Goal: Ask a question

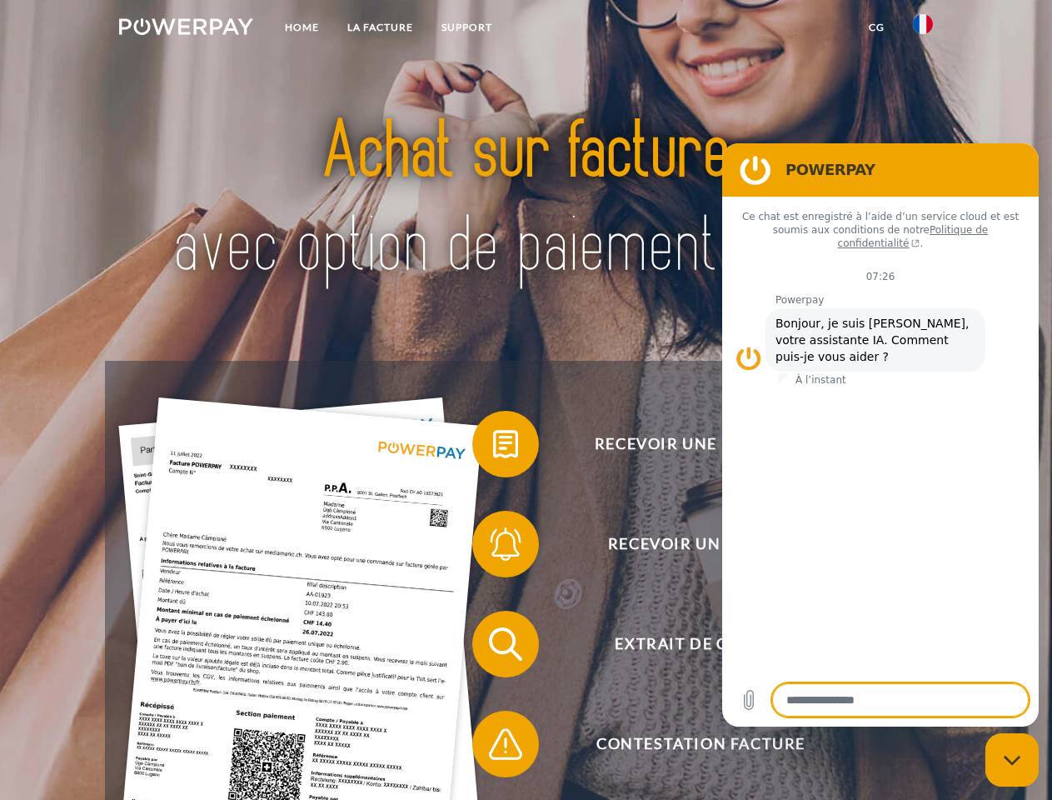
click at [186, 29] on img at bounding box center [186, 26] width 134 height 17
click at [923, 29] on img at bounding box center [923, 24] width 20 height 20
click at [876, 27] on link "CG" at bounding box center [877, 27] width 44 height 30
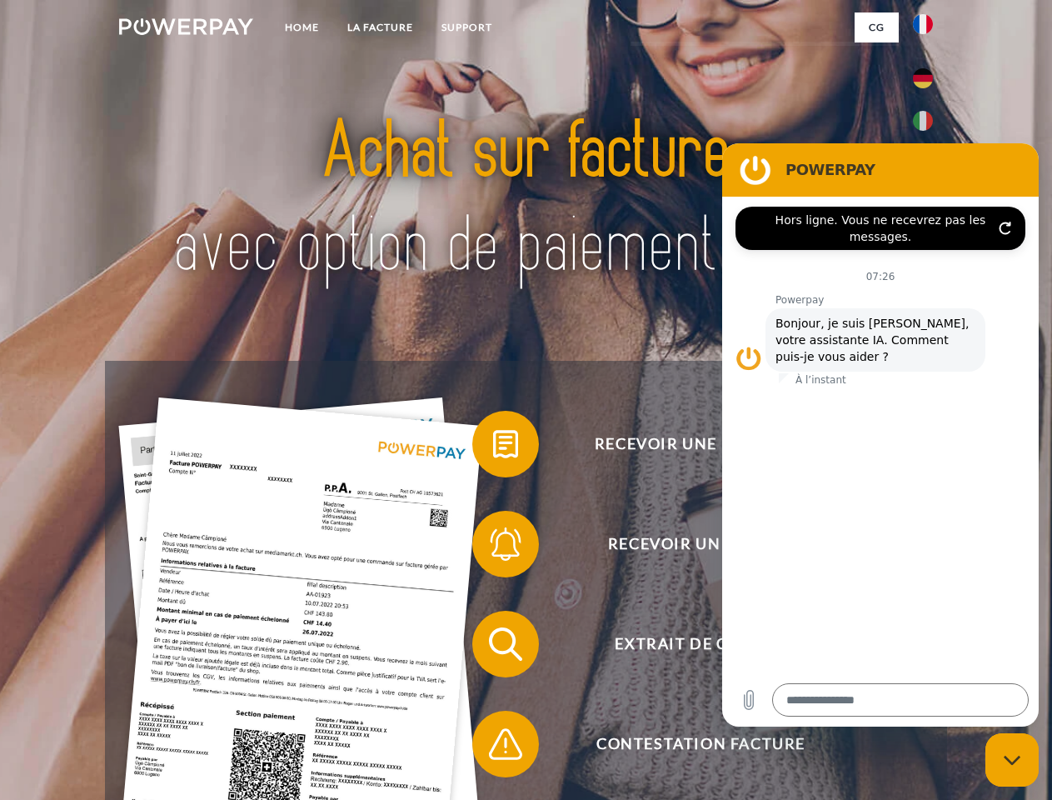
click at [493, 447] on span at bounding box center [480, 443] width 83 height 83
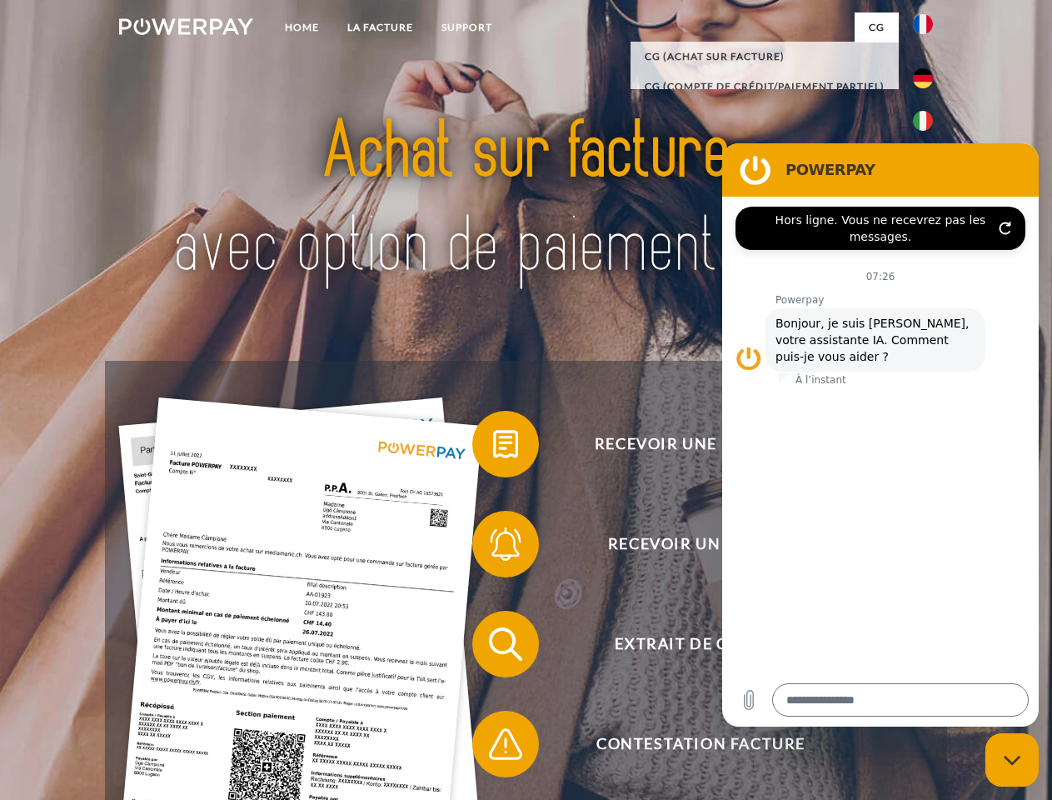
click at [493, 547] on span at bounding box center [480, 543] width 83 height 83
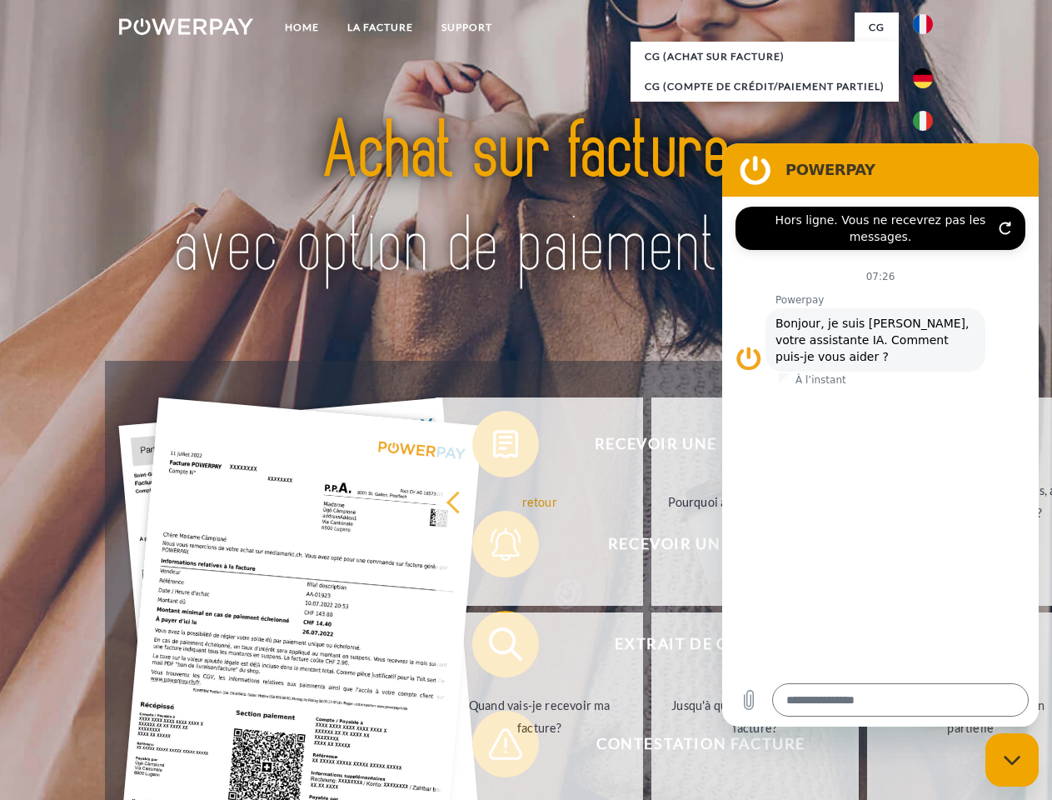
click at [652, 647] on link "Jusqu'à quand dois-je payer ma facture?" at bounding box center [755, 716] width 207 height 208
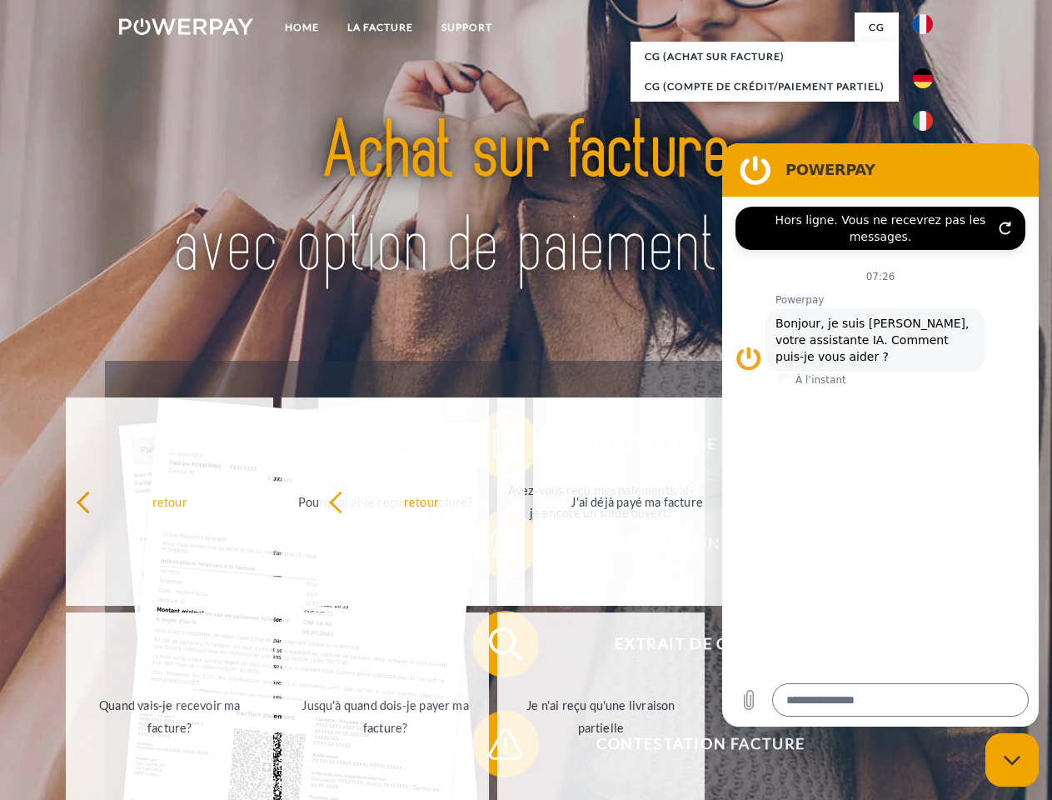
click at [493, 747] on span at bounding box center [480, 743] width 83 height 83
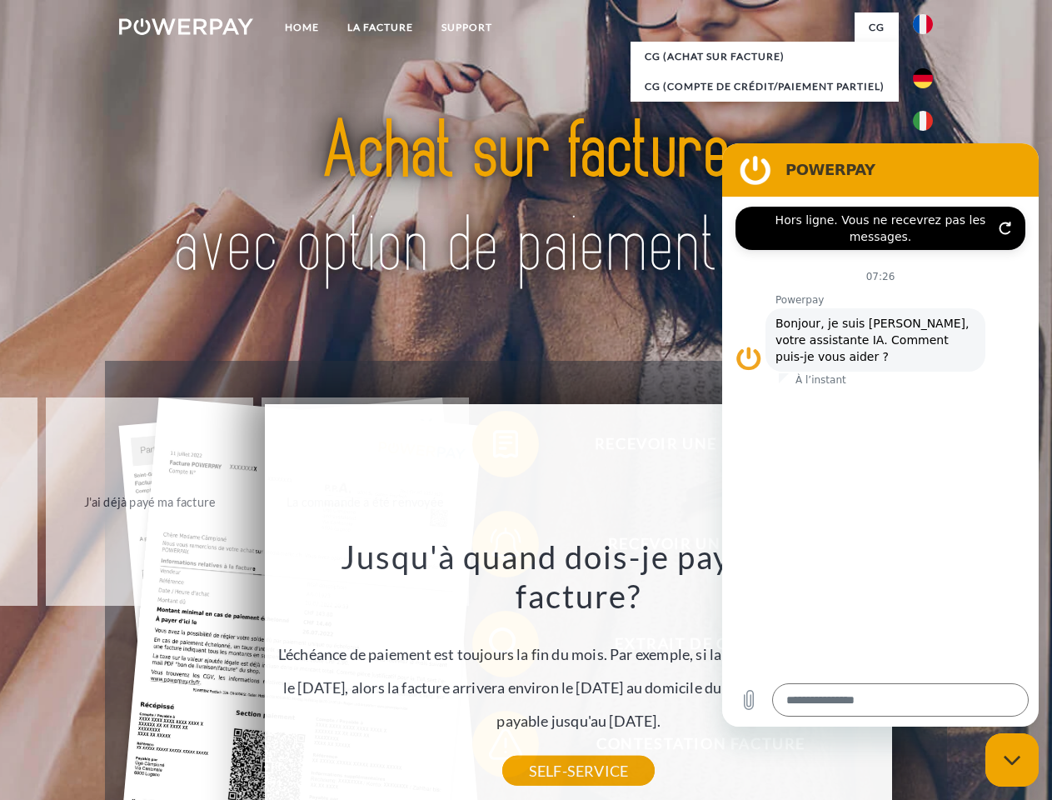
click at [1012, 760] on icon "Fermer la fenêtre de messagerie" at bounding box center [1012, 760] width 17 height 11
type textarea "*"
